Goal: Use online tool/utility: Use online tool/utility

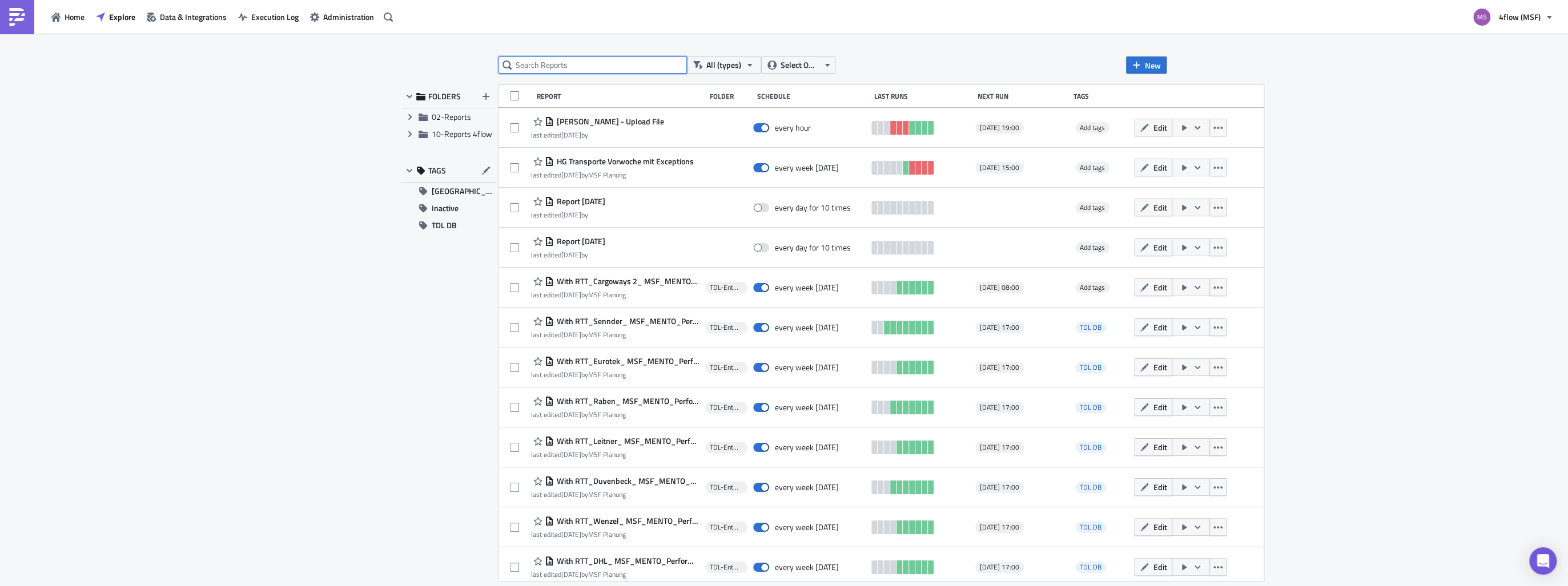
click at [540, 64] on input "text" at bounding box center [593, 65] width 189 height 17
click at [444, 228] on span "TDL DB" at bounding box center [444, 225] width 25 height 17
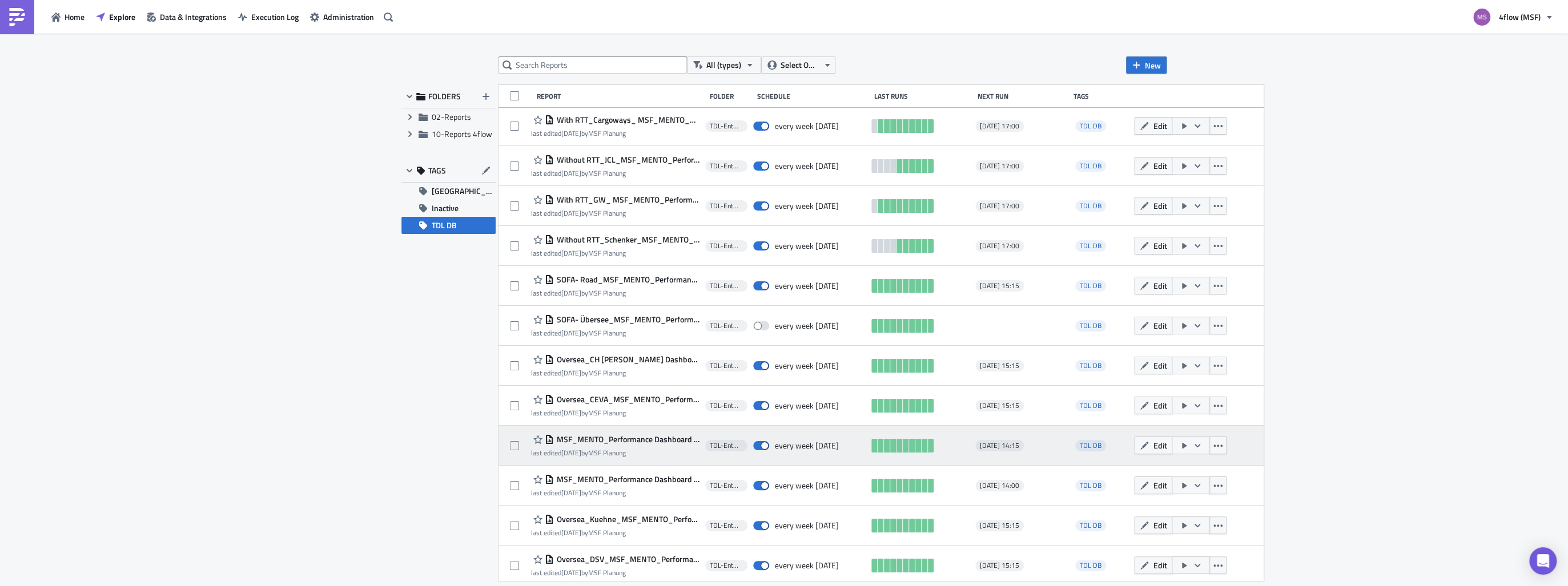
scroll to position [405, 0]
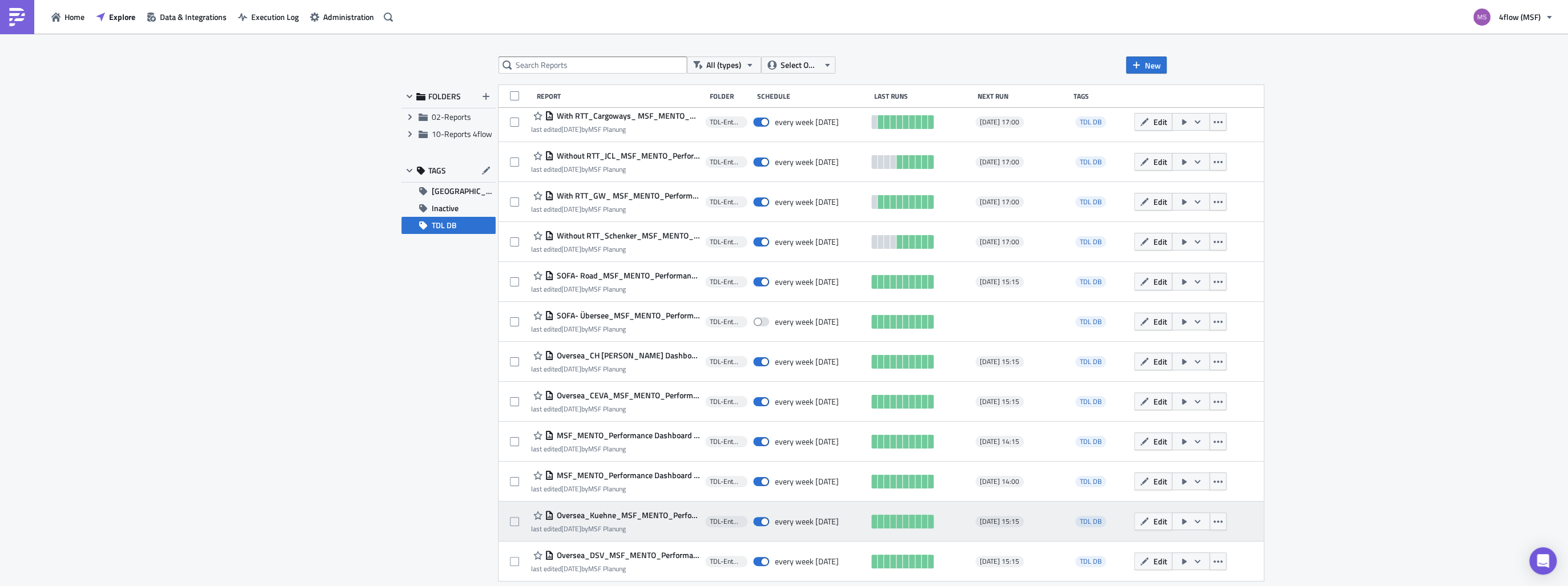
click at [1194, 522] on icon "button" at bounding box center [1197, 521] width 9 height 9
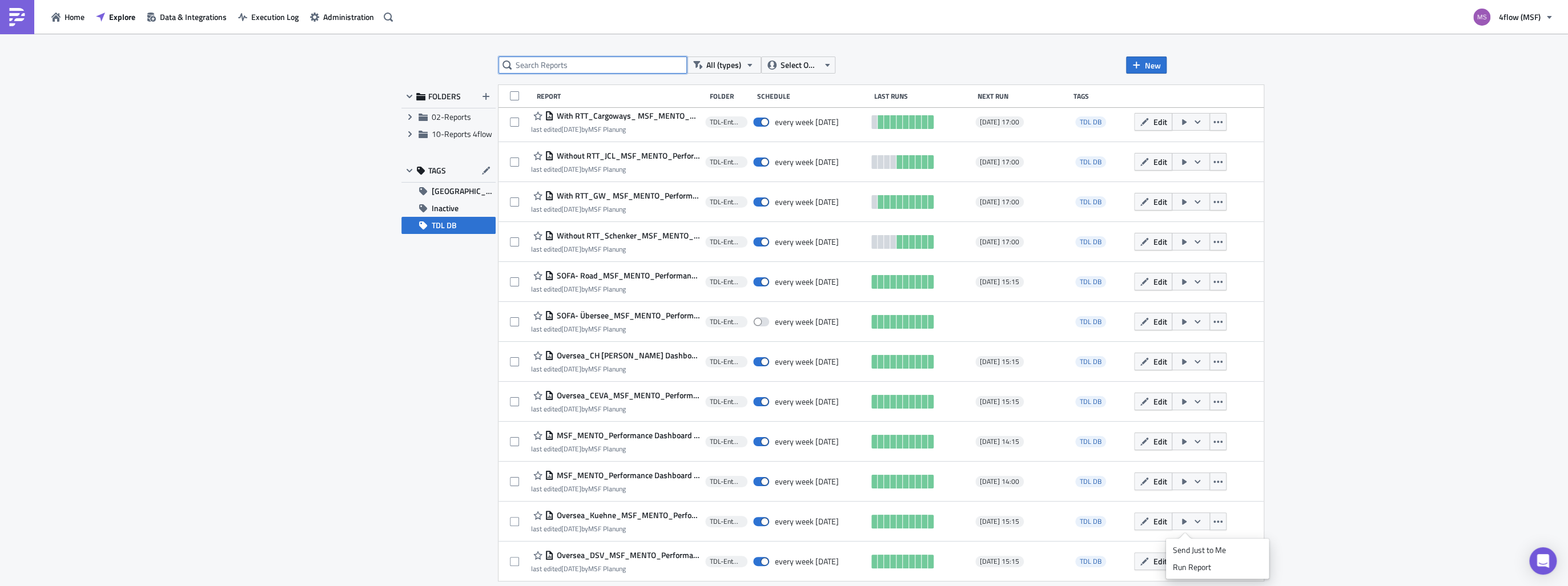
click at [571, 67] on input "text" at bounding box center [593, 65] width 189 height 17
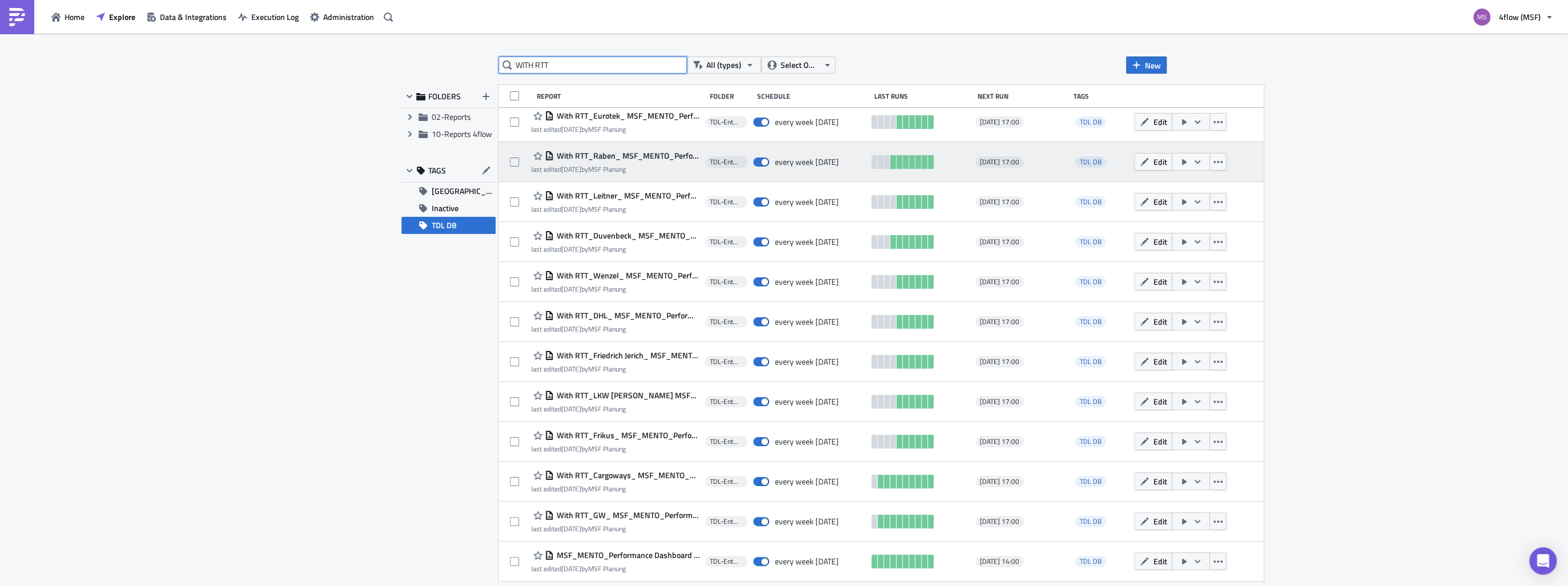
scroll to position [46, 0]
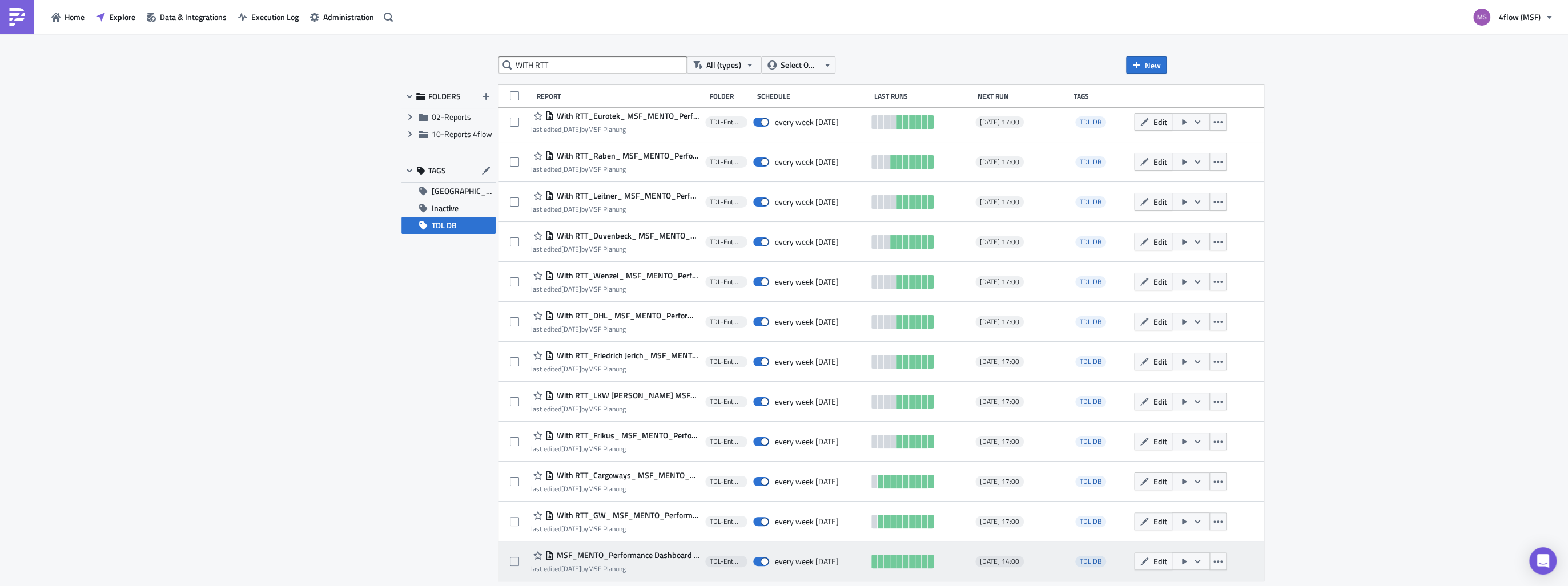
click at [1181, 564] on icon "button" at bounding box center [1184, 561] width 9 height 9
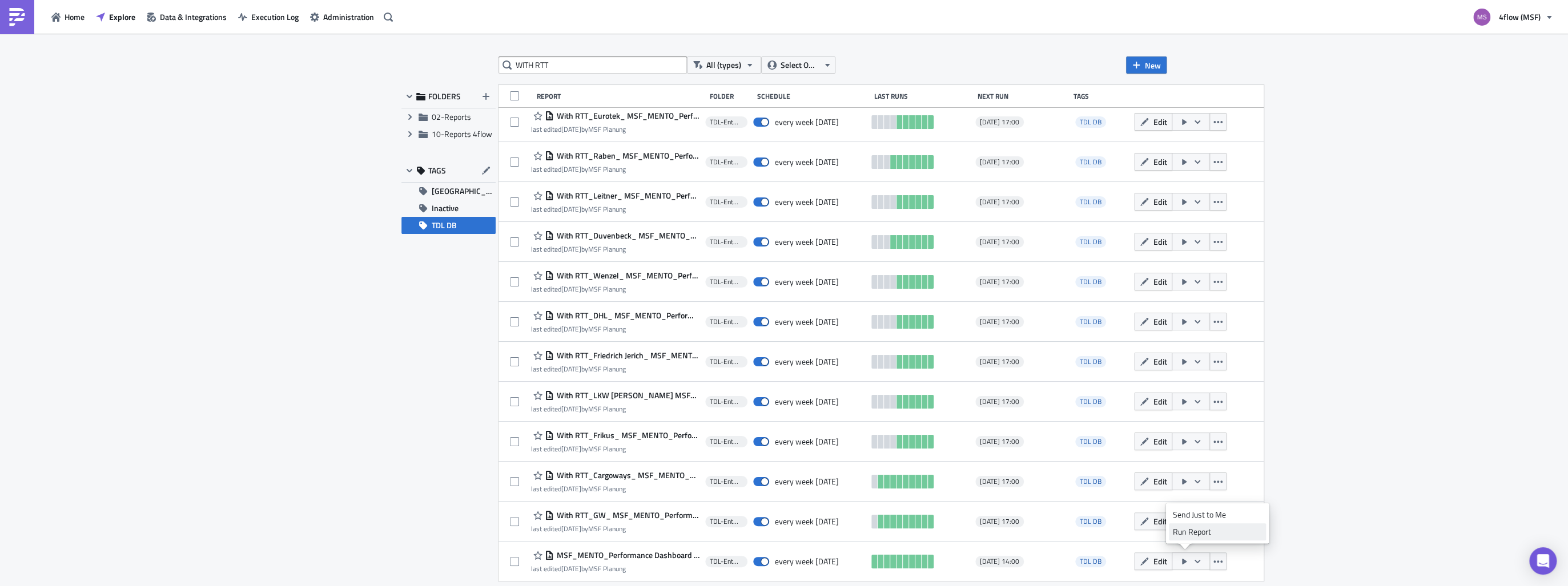
click at [1186, 536] on div "Run Report" at bounding box center [1217, 532] width 89 height 11
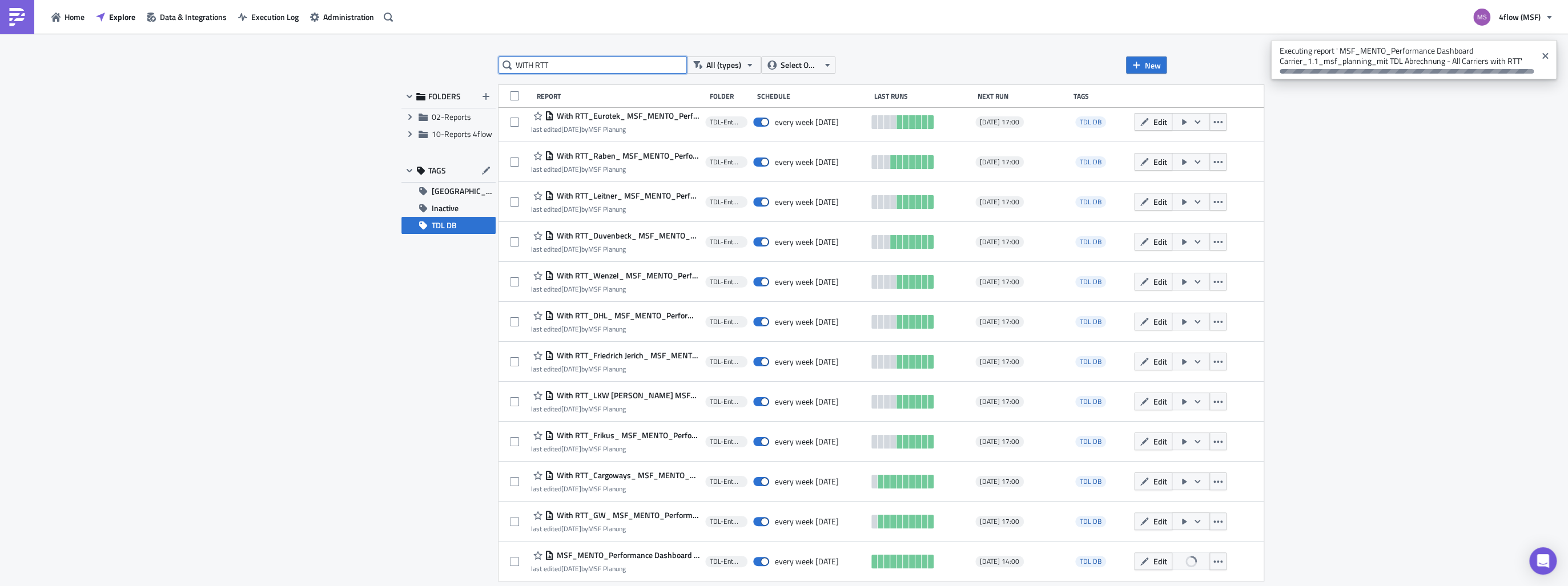
click at [531, 64] on input "WITH RTT" at bounding box center [593, 65] width 189 height 17
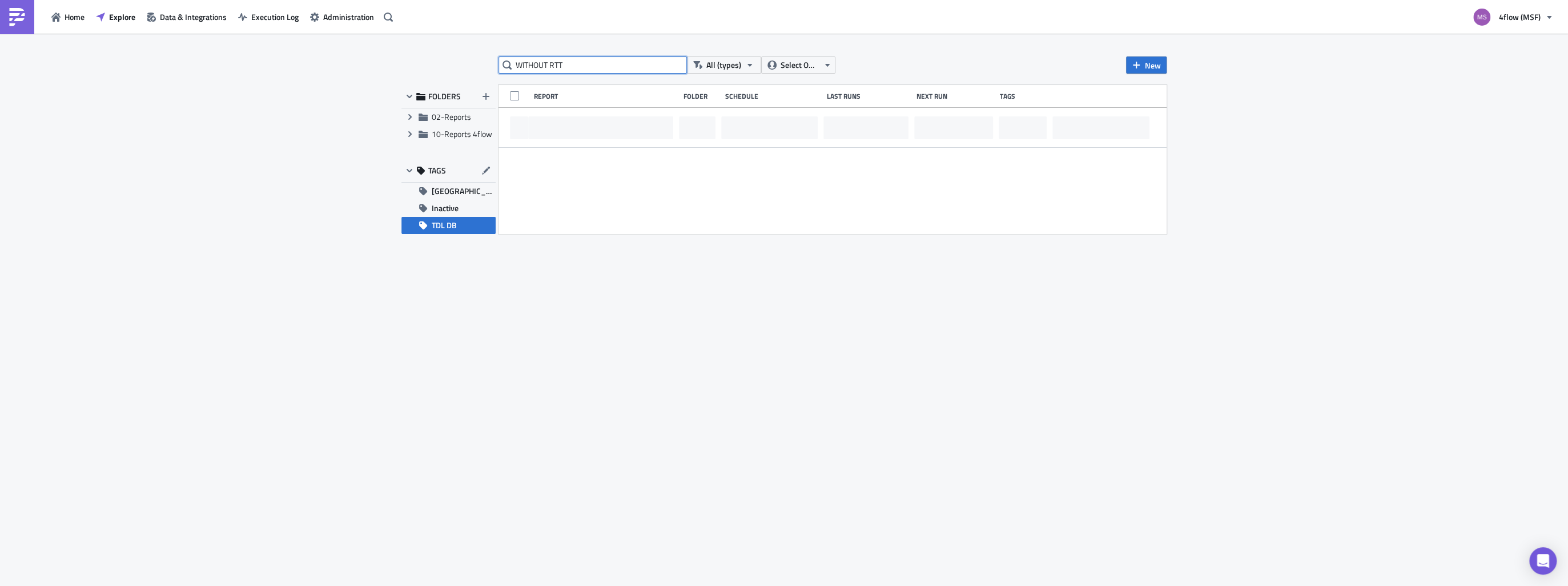
scroll to position [0, 0]
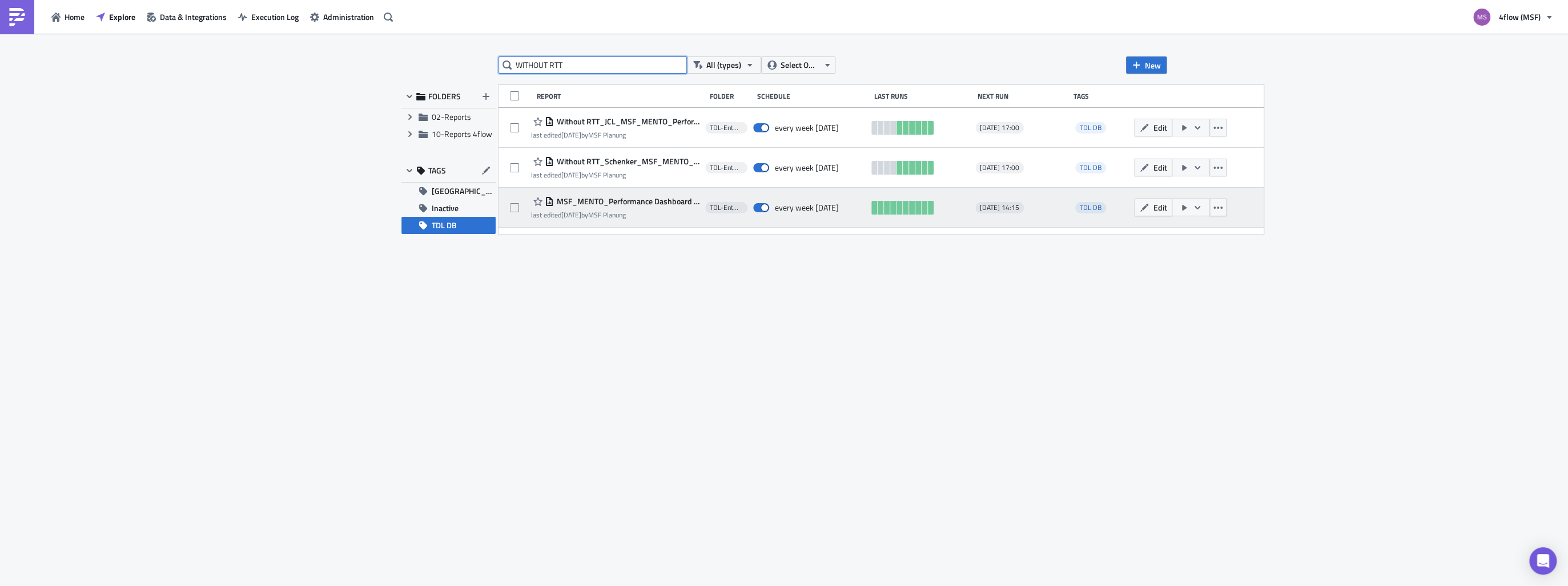
type input "WITHOUT RTT"
click at [1183, 207] on icon "button" at bounding box center [1184, 207] width 4 height 6
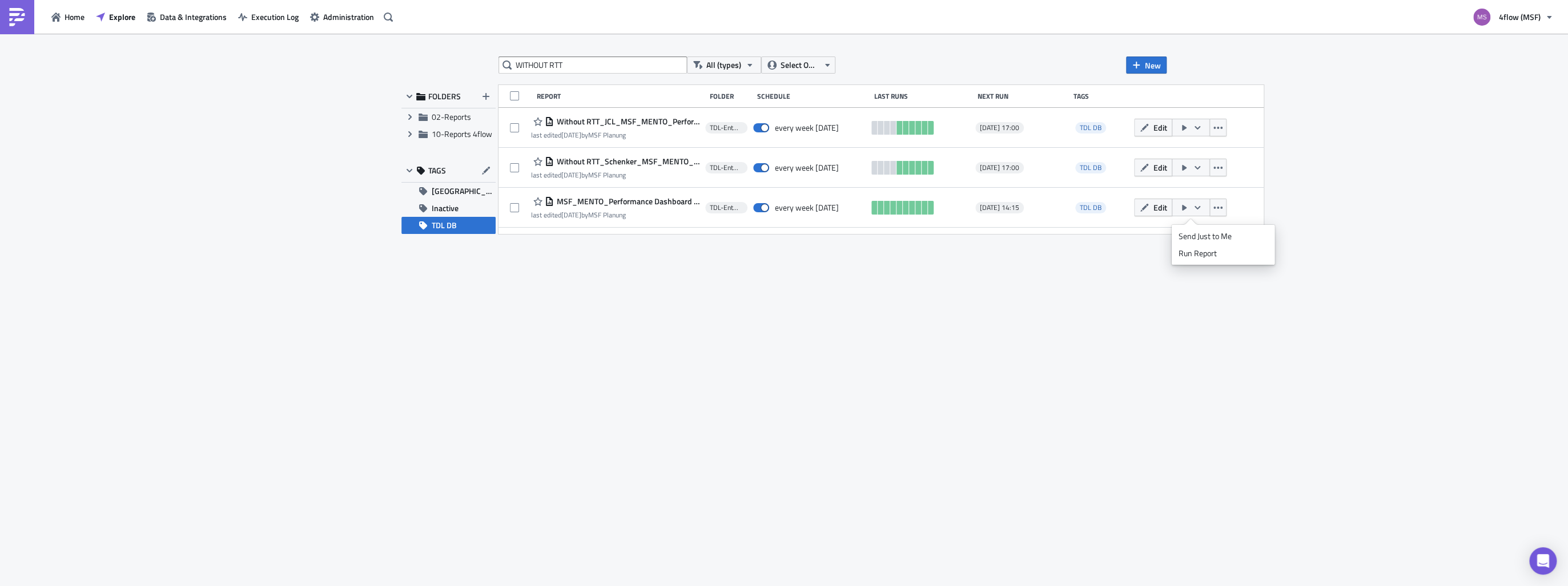
click at [1196, 252] on div "Run Report" at bounding box center [1223, 253] width 89 height 11
drag, startPoint x: 607, startPoint y: 62, endPoint x: 439, endPoint y: 54, distance: 168.2
click at [439, 54] on div "WITHOUT RTT All (types) Select Owner New FOLDERS Expand group 02-Reports Expand…" at bounding box center [784, 311] width 1568 height 554
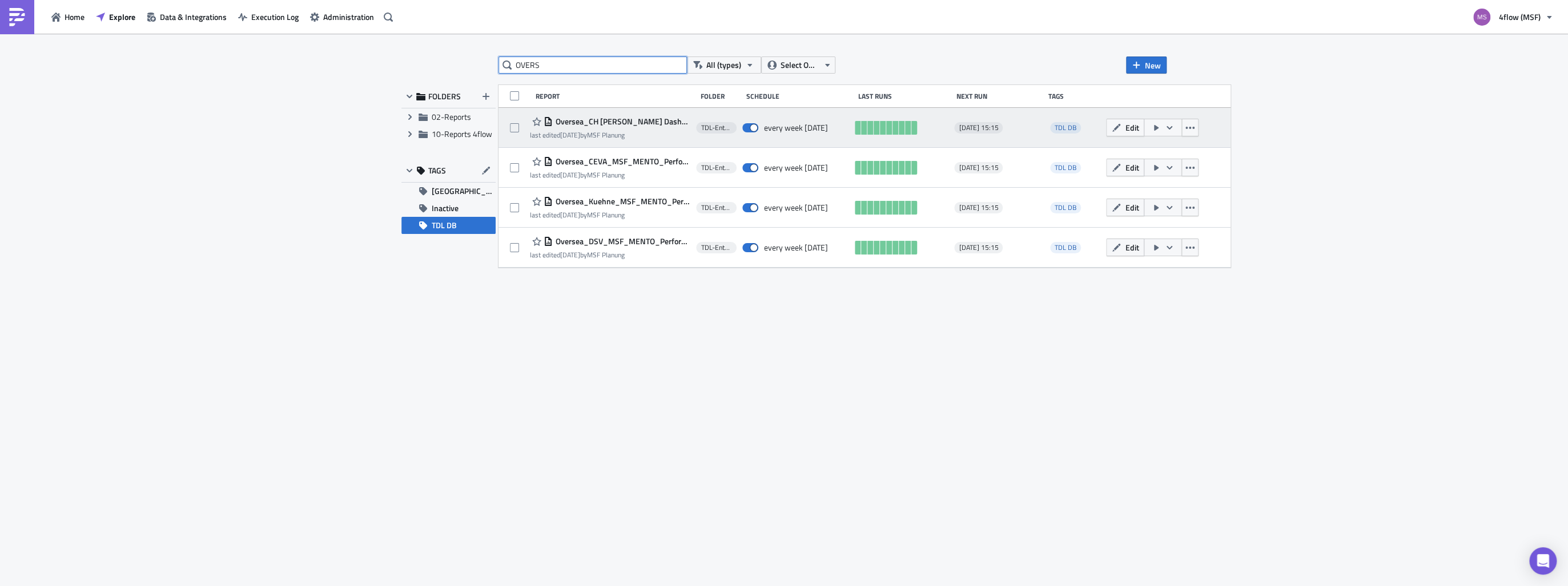
type input "OVERS"
click at [1182, 131] on button "button" at bounding box center [1162, 127] width 38 height 17
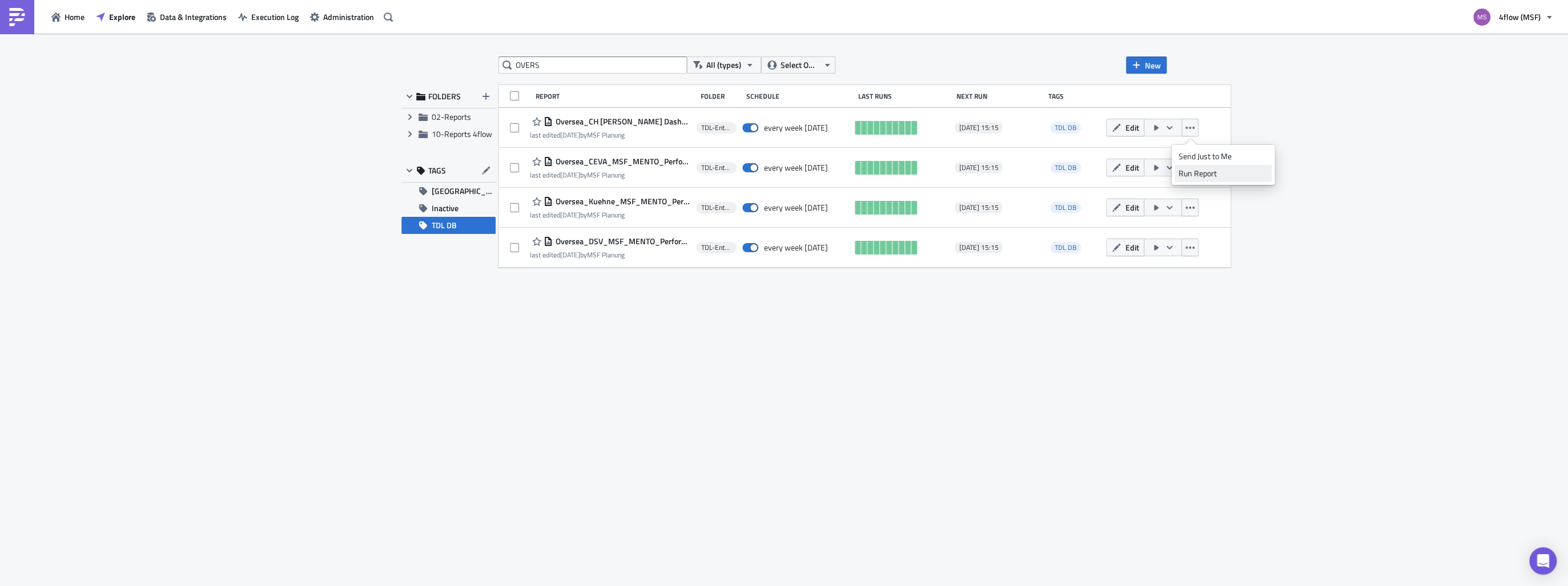
click at [1197, 170] on div "Run Report" at bounding box center [1223, 173] width 89 height 11
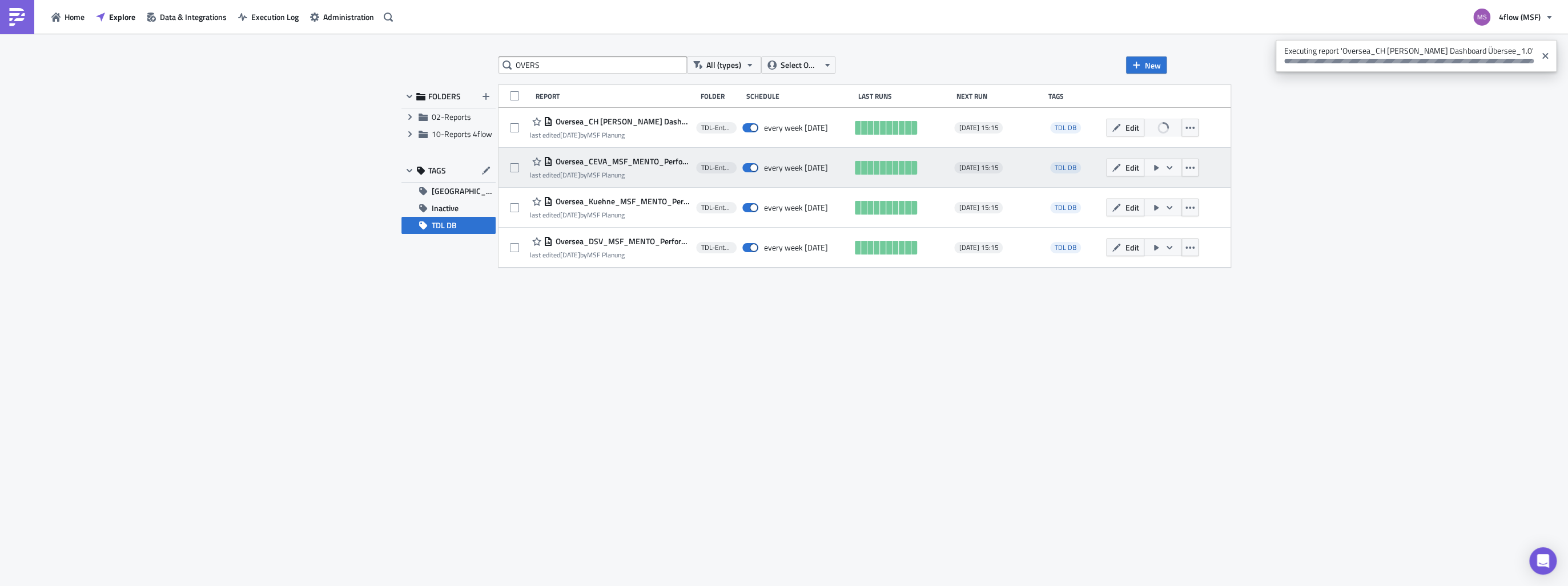
click at [1182, 169] on button "button" at bounding box center [1162, 167] width 38 height 17
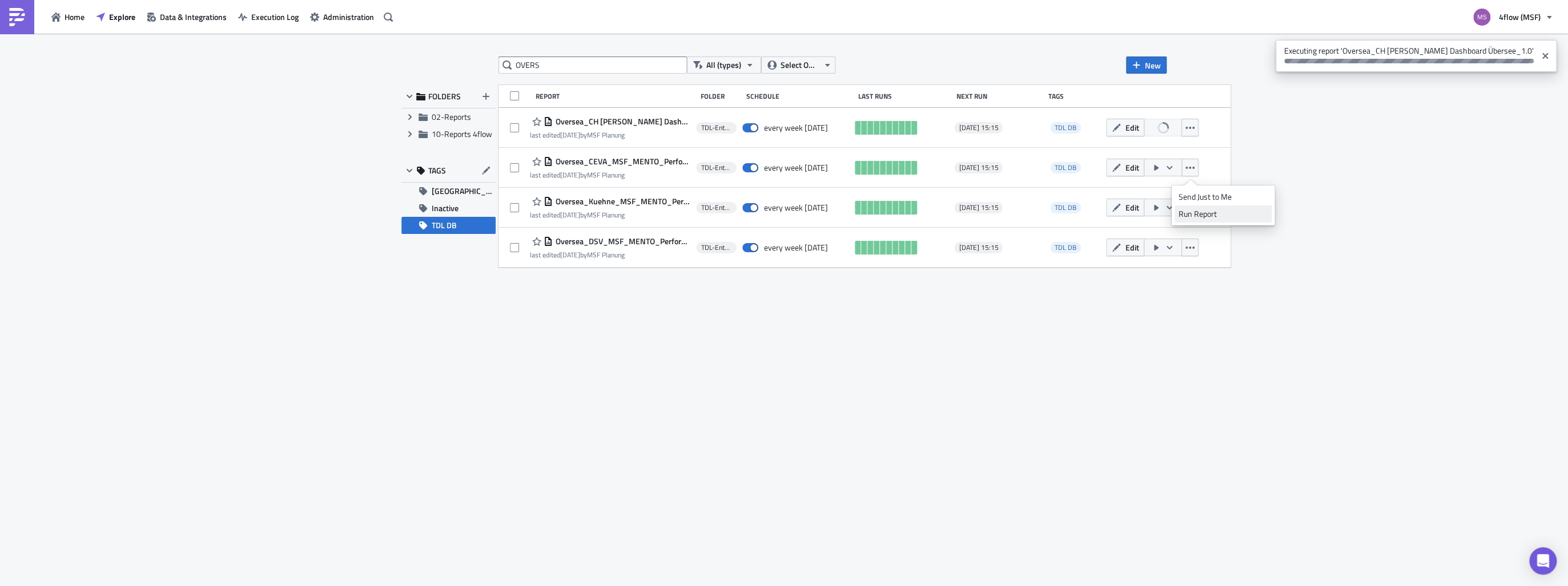
click at [1211, 216] on div "Run Report" at bounding box center [1223, 214] width 89 height 11
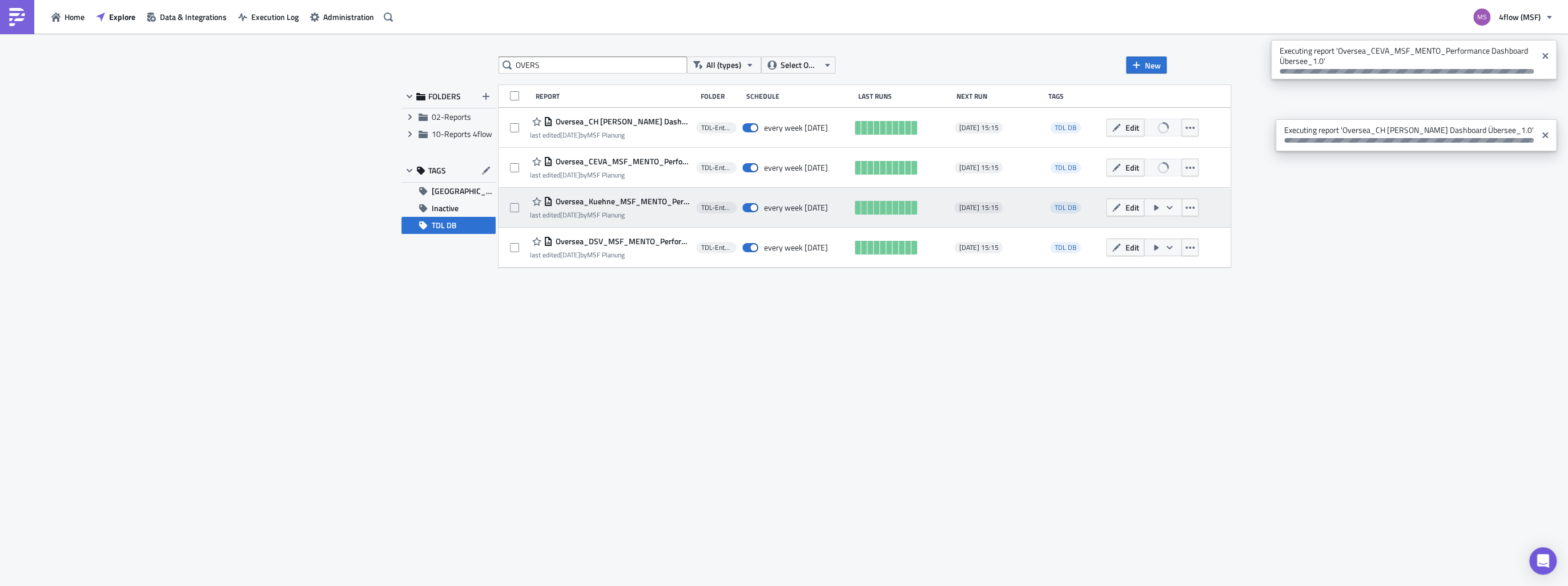
click at [1161, 209] on icon "button" at bounding box center [1156, 207] width 9 height 9
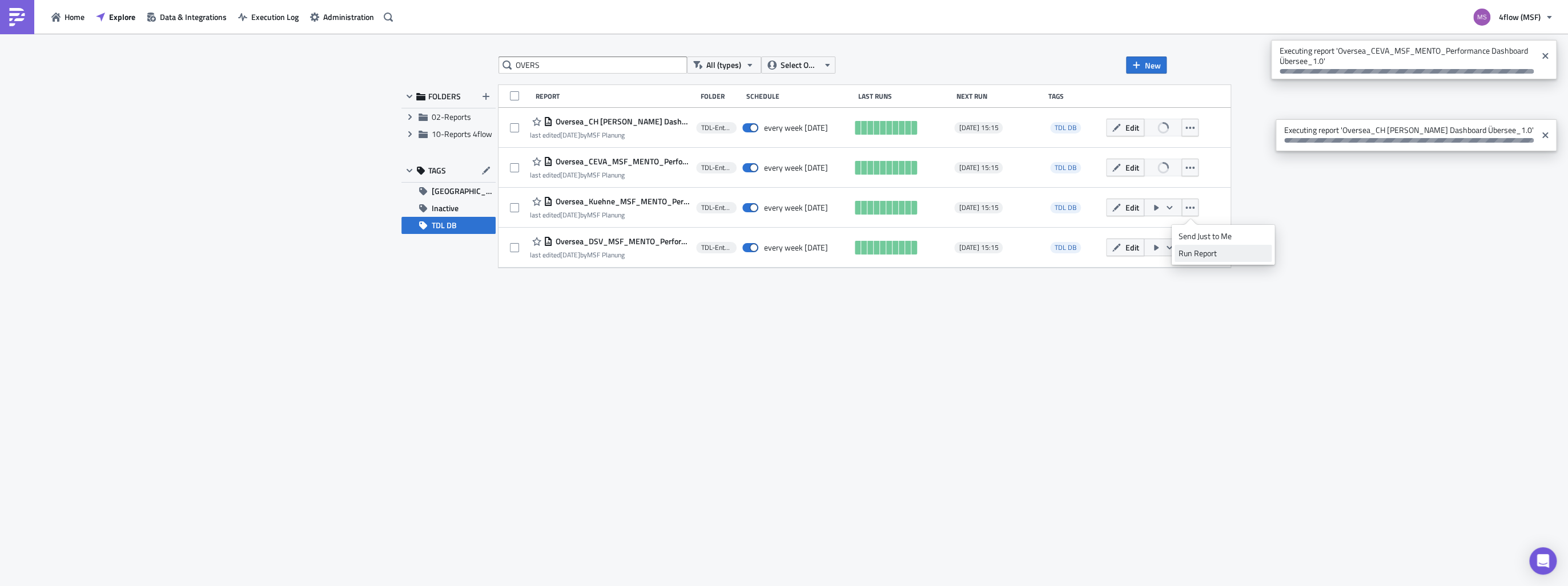
click at [1196, 254] on div "Run Report" at bounding box center [1223, 253] width 89 height 11
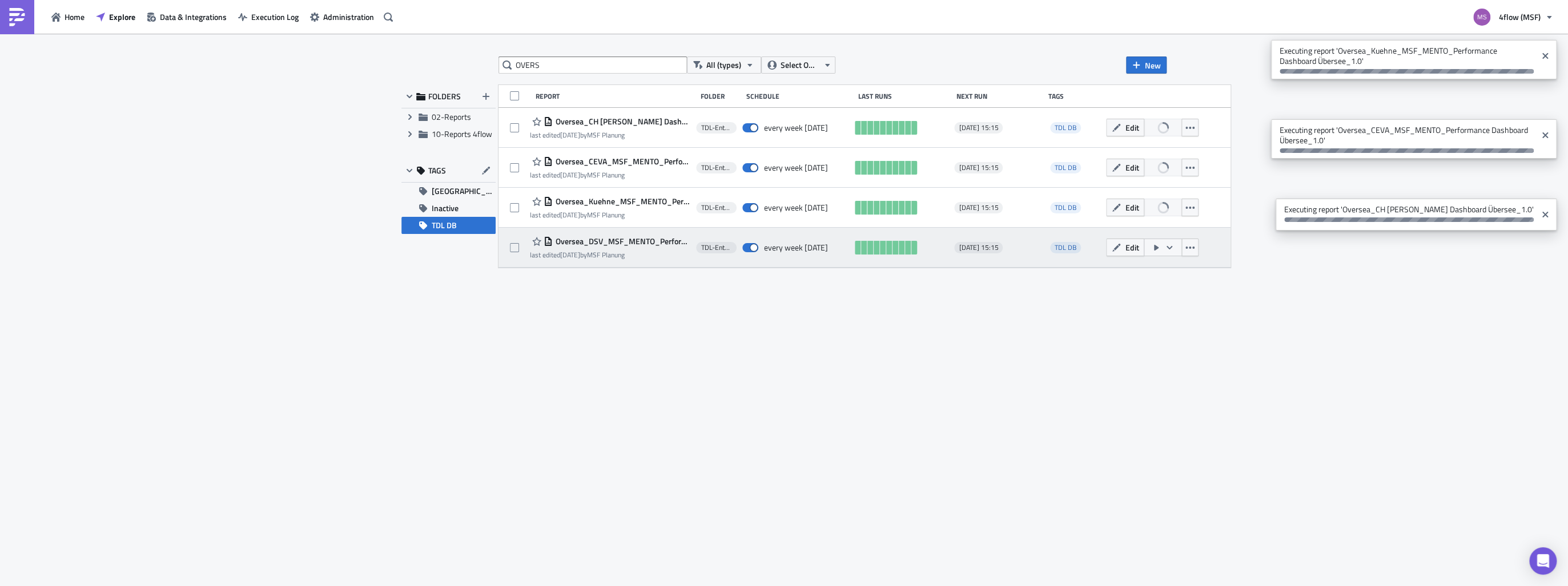
click at [1182, 247] on button "button" at bounding box center [1162, 247] width 38 height 17
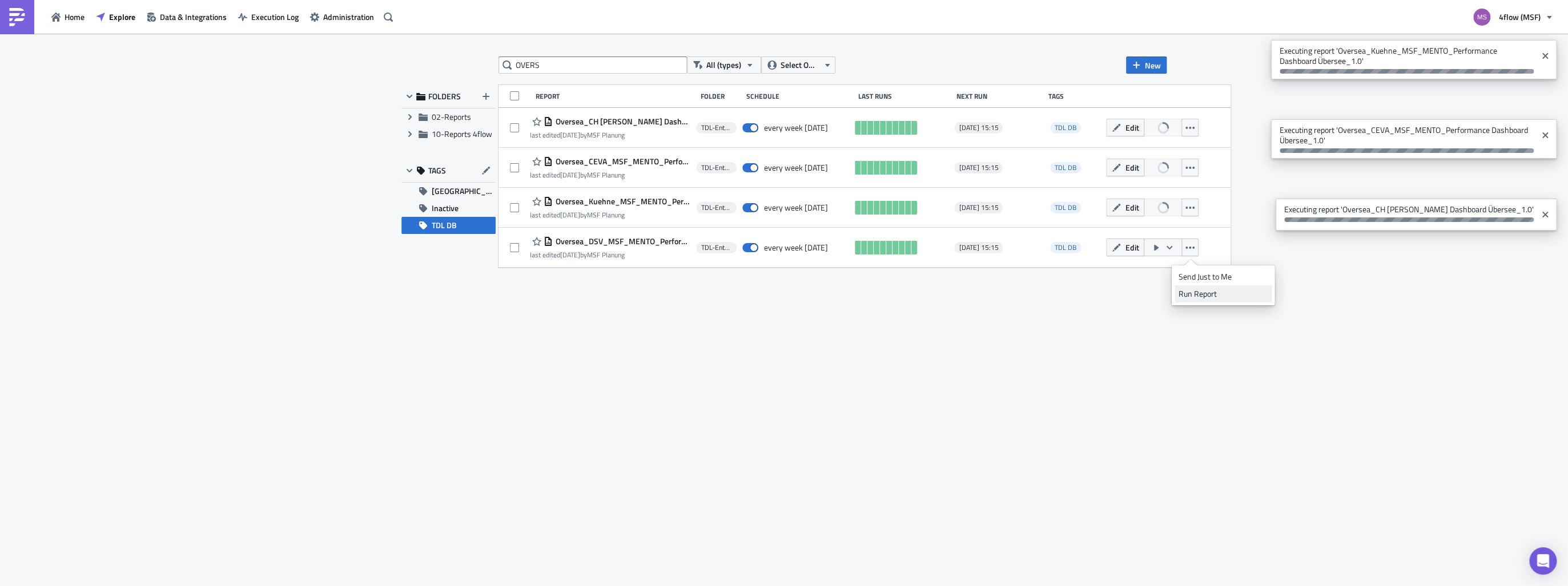
click at [1189, 296] on div "Run Report" at bounding box center [1223, 294] width 89 height 11
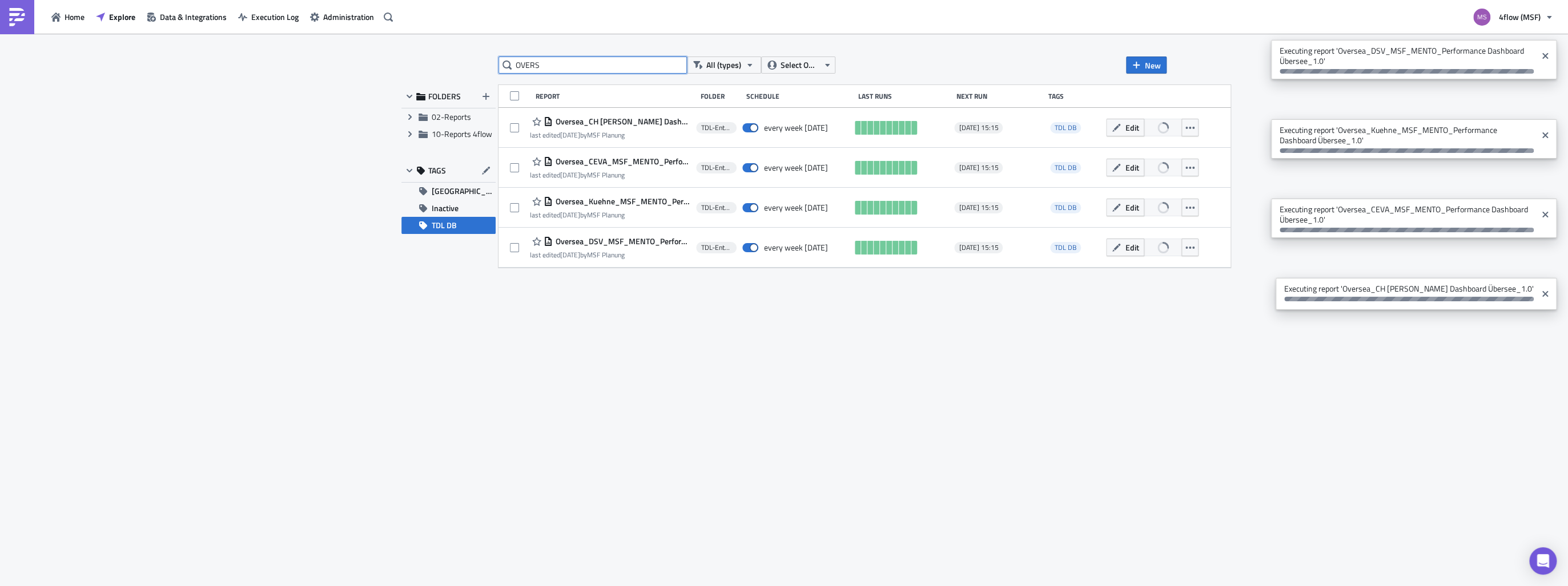
drag, startPoint x: 554, startPoint y: 70, endPoint x: 269, endPoint y: 55, distance: 285.4
click at [269, 55] on div "OVERS All (types) Select Owner New FOLDERS Expand group 02-Reports Expand group…" at bounding box center [784, 311] width 1568 height 554
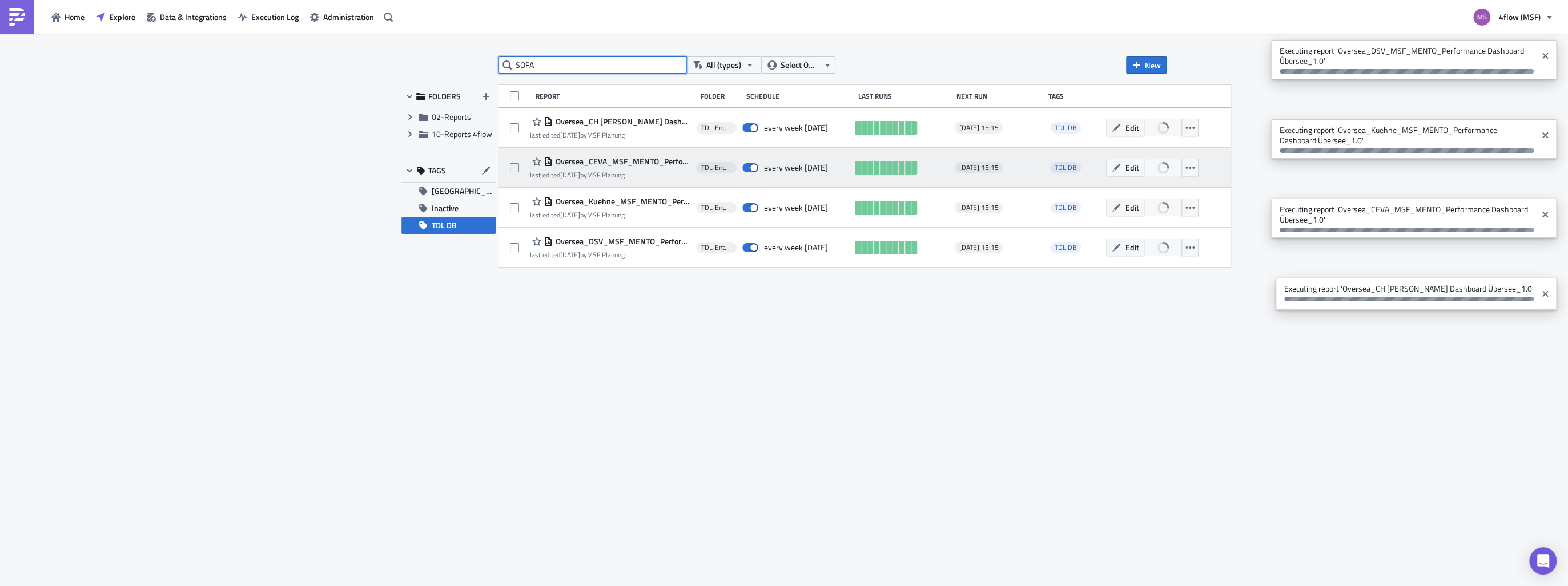
type input "SOFA"
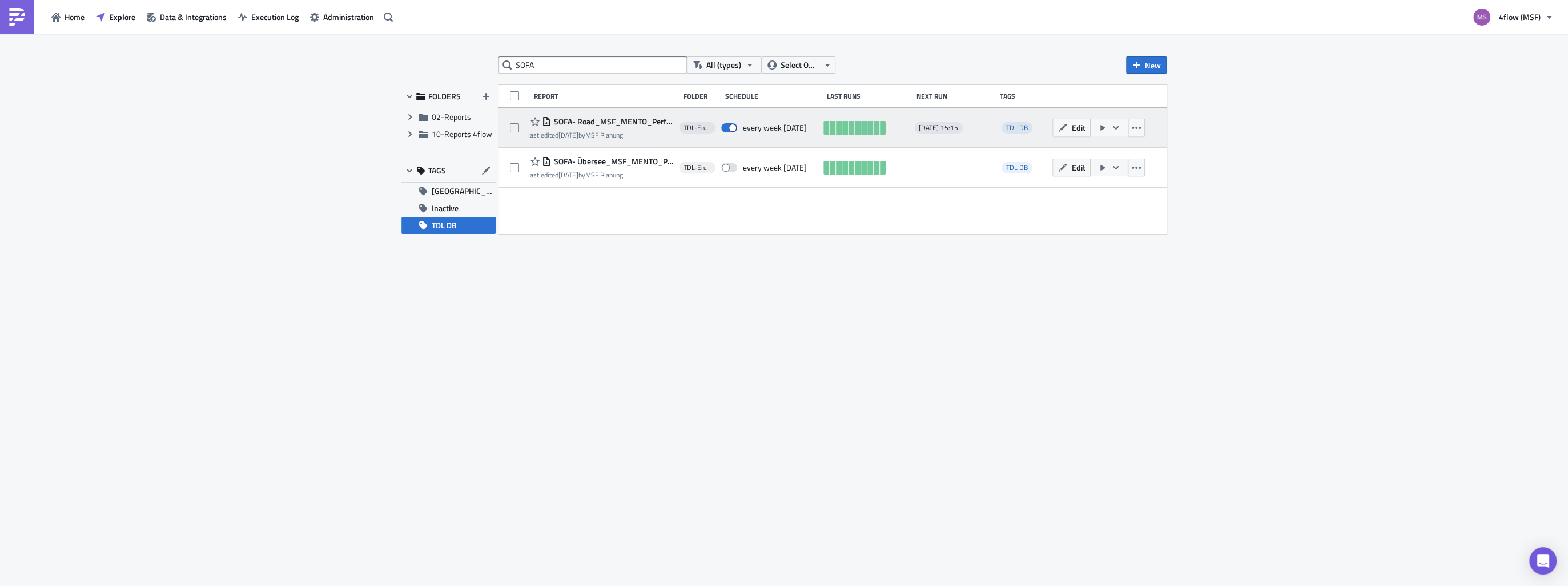
click at [1120, 130] on icon "button" at bounding box center [1115, 127] width 9 height 9
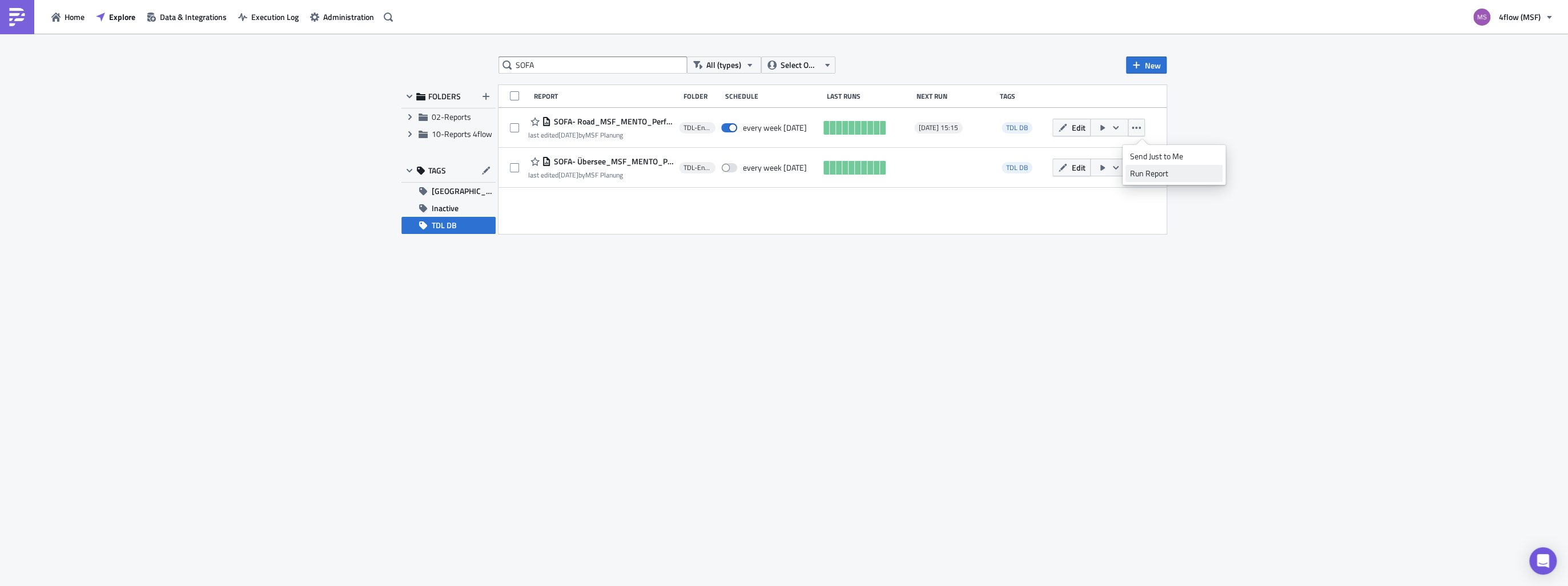
click at [1149, 174] on div "Run Report" at bounding box center [1173, 173] width 89 height 11
